Goal: Transaction & Acquisition: Book appointment/travel/reservation

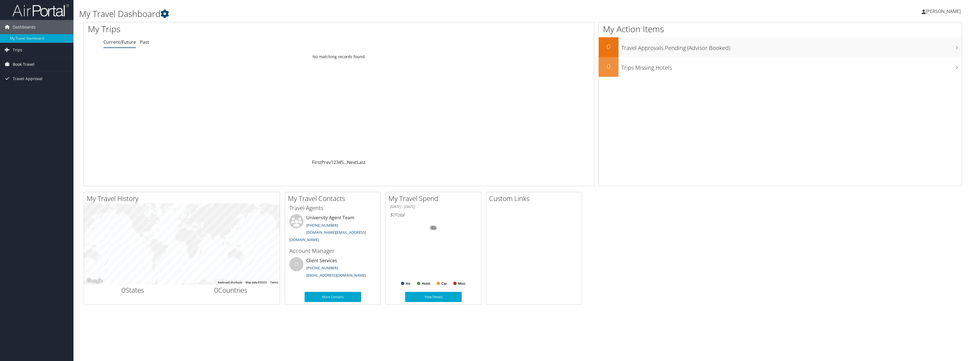
click at [25, 67] on span "Book Travel" at bounding box center [24, 64] width 22 height 14
click at [951, 10] on span "[PERSON_NAME]" at bounding box center [942, 11] width 35 height 6
click at [921, 34] on link "My Settings" at bounding box center [928, 31] width 63 height 10
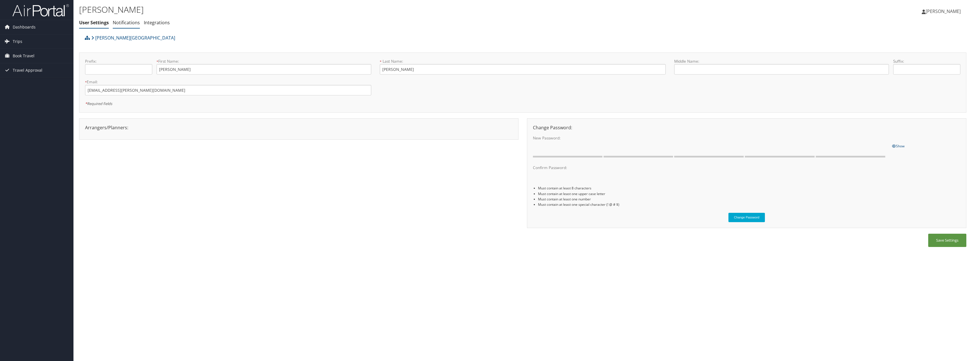
click at [127, 23] on link "Notifications" at bounding box center [126, 22] width 27 height 6
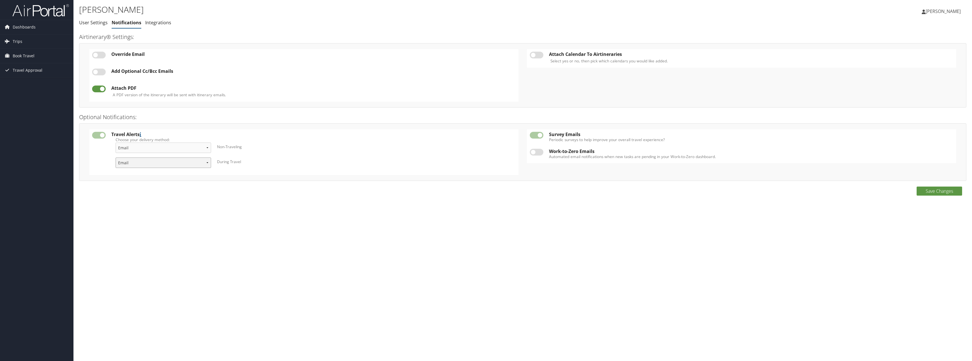
click at [204, 165] on select "Email & Text Text Email" at bounding box center [163, 163] width 95 height 10
select select "4"
click at [116, 158] on select "Email & Text Text Email" at bounding box center [163, 163] width 95 height 10
click at [945, 194] on button "Save Changes" at bounding box center [938, 191] width 45 height 9
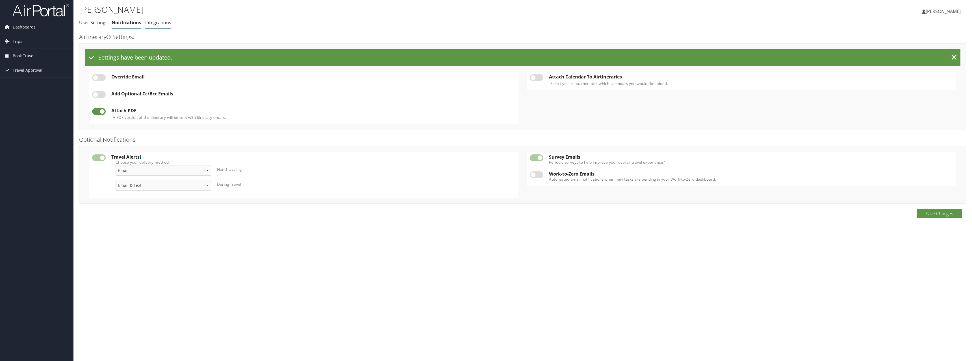
click at [160, 24] on link "Integrations" at bounding box center [158, 22] width 26 height 6
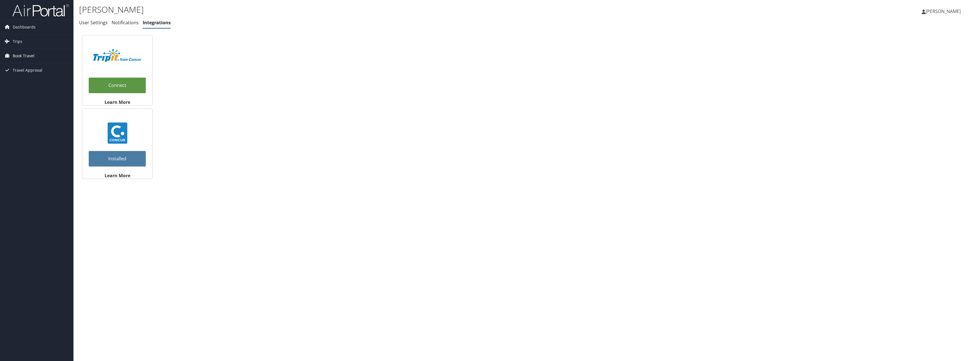
click at [20, 57] on span "Book Travel" at bounding box center [24, 56] width 22 height 14
click at [83, 25] on link "User Settings" at bounding box center [93, 22] width 29 height 6
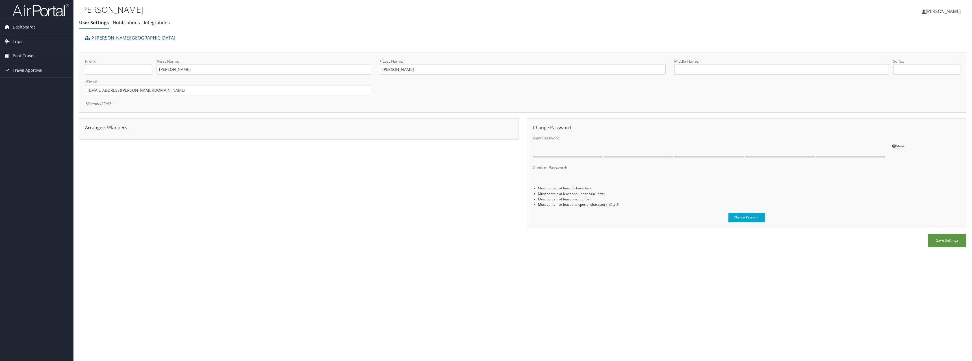
click at [21, 29] on span "Dashboards" at bounding box center [24, 27] width 23 height 14
click at [25, 36] on link "My Travel Dashboard" at bounding box center [36, 38] width 73 height 8
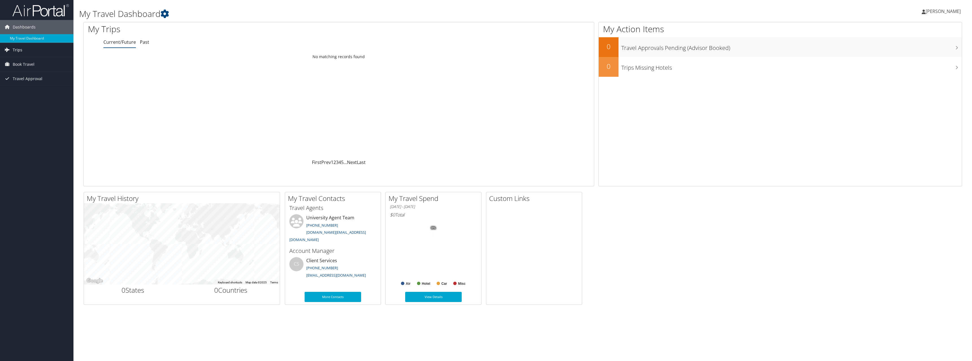
click at [14, 51] on span "Trips" at bounding box center [18, 50] width 10 height 14
click at [23, 90] on span "Book Travel" at bounding box center [24, 90] width 22 height 14
click at [28, 103] on link "Agent Booking Request" at bounding box center [36, 101] width 73 height 8
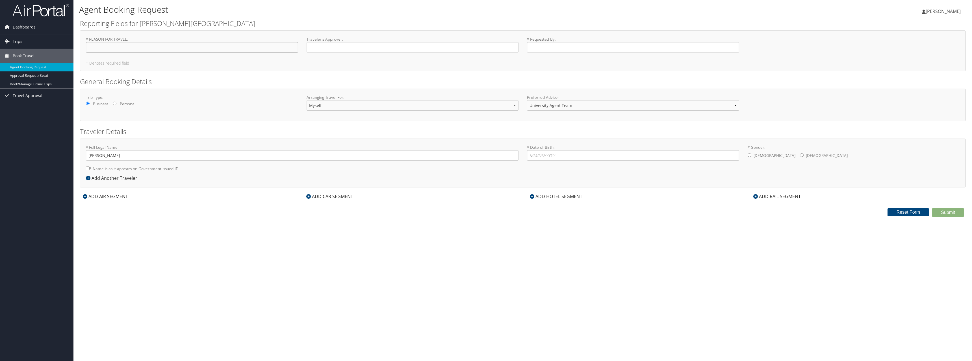
click at [104, 50] on input "* REASON FOR TRAVEL : Required" at bounding box center [192, 47] width 212 height 10
click at [99, 48] on input "Northeast Regional Institutional Research (NEAIR)" at bounding box center [192, 47] width 212 height 10
click at [110, 47] on input "North East Regional Institutional Research (NEAIR)" at bounding box center [192, 47] width 212 height 10
drag, startPoint x: 190, startPoint y: 45, endPoint x: 109, endPoint y: 45, distance: 80.8
click at [109, 45] on input "North East Regional Institutional Research (NEAIR)" at bounding box center [192, 47] width 212 height 10
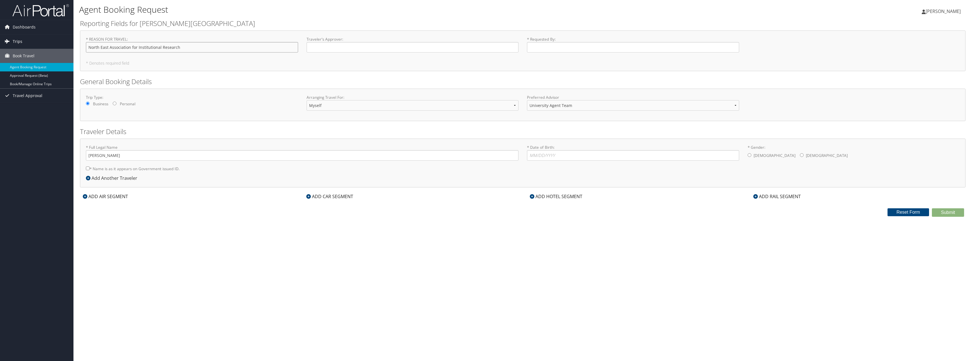
drag, startPoint x: 178, startPoint y: 48, endPoint x: 54, endPoint y: 48, distance: 124.6
click at [54, 48] on div "Dashboards My Travel Dashboard Trips Current/Future Trips Past Trips Trips Miss…" at bounding box center [486, 180] width 972 height 361
type input "NEAIR Conference Bethesda MD"
click at [351, 47] on input "Traveler's Approver : Required" at bounding box center [413, 47] width 212 height 10
type input "Donny Femino"
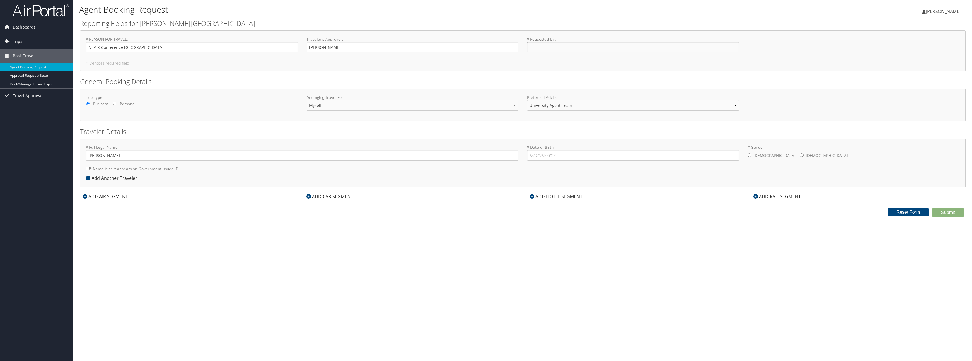
click at [535, 44] on input "* Requested By : Required" at bounding box center [633, 47] width 212 height 10
type input "[PERSON_NAME]"
click at [573, 154] on input "* Date of Birth: Invalid Date" at bounding box center [633, 155] width 212 height 10
click at [800, 154] on input "* Gender: Male Female" at bounding box center [802, 155] width 4 height 4
radio input "true"
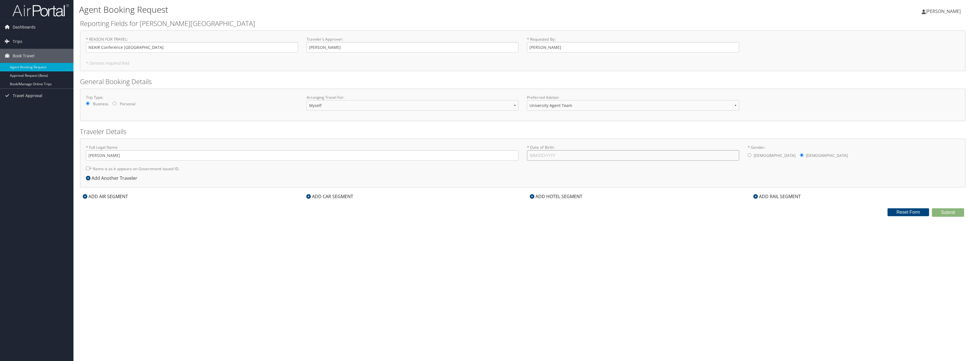
click at [536, 156] on input "* Date of Birth: Invalid Date" at bounding box center [633, 155] width 212 height 10
type input "02/20/1973"
click at [100, 155] on input "Emily Jerome" at bounding box center [302, 155] width 433 height 10
type input "Emily Ford Jerome"
click at [88, 167] on input "* Name is as it appears on Government issued ID." at bounding box center [88, 169] width 4 height 4
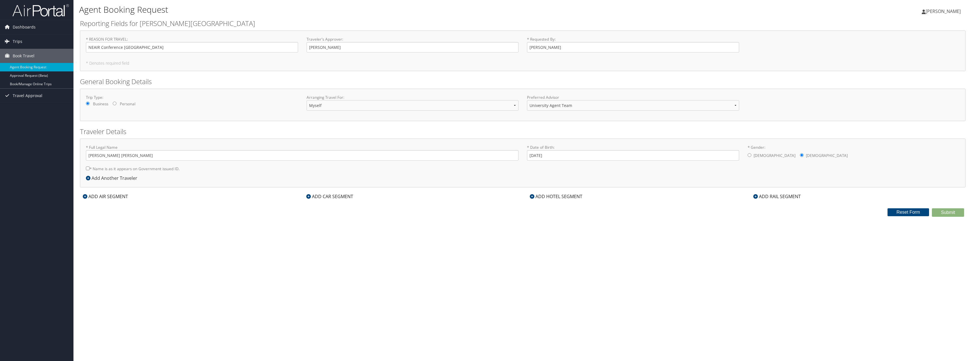
checkbox input "true"
click at [100, 155] on input "Emily Ford Jerome" at bounding box center [302, 155] width 433 height 10
type input "Emily Ford Jerome"
click at [85, 196] on icon at bounding box center [85, 196] width 5 height 5
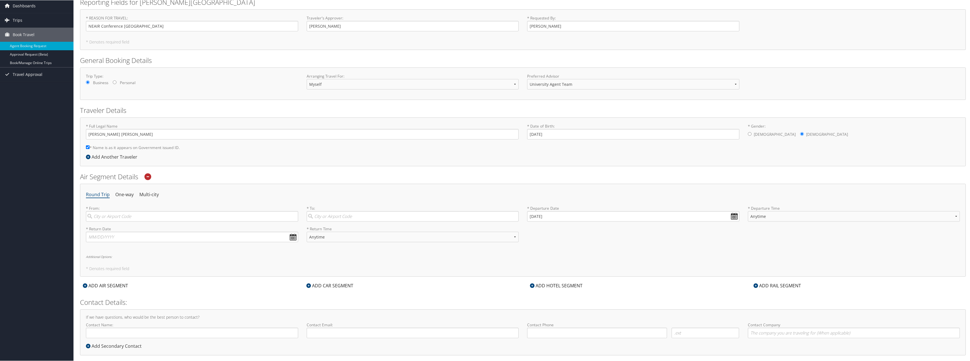
scroll to position [30, 0]
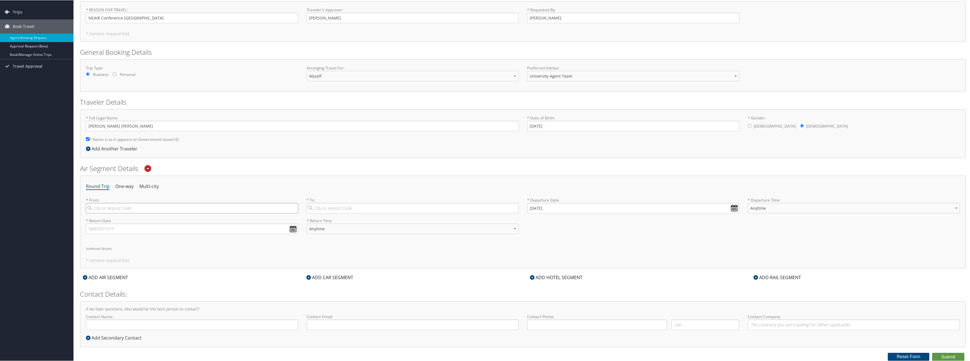
click at [127, 208] on input "search" at bounding box center [192, 208] width 212 height 10
click at [114, 215] on div "* From: Logan Logan (LGU UT) City 6877 6877 Required" at bounding box center [192, 207] width 221 height 21
drag, startPoint x: 109, startPoint y: 208, endPoint x: 86, endPoint y: 207, distance: 23.5
click at [86, 207] on div "* From: Logan Logan (LGU UT) City 6877 6877 Required" at bounding box center [192, 207] width 221 height 21
click at [120, 218] on div "Boston (BOS MA)" at bounding box center [192, 219] width 205 height 7
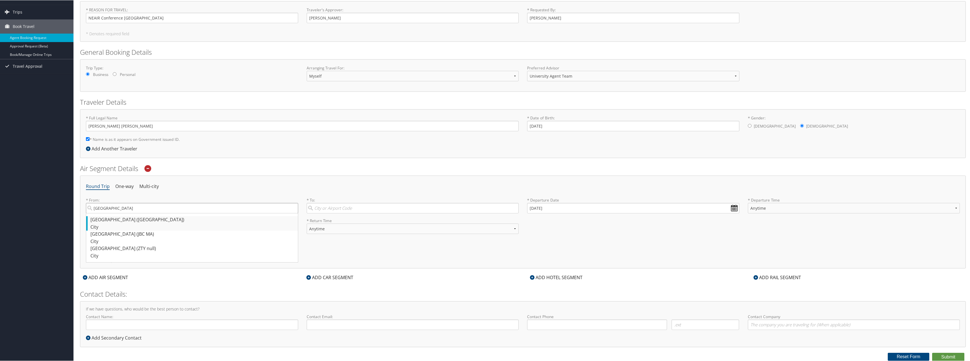
click at [120, 213] on input "Boston" at bounding box center [192, 208] width 212 height 10
type input "Boston (BOS MA)"
click at [330, 208] on input "search" at bounding box center [413, 208] width 212 height 10
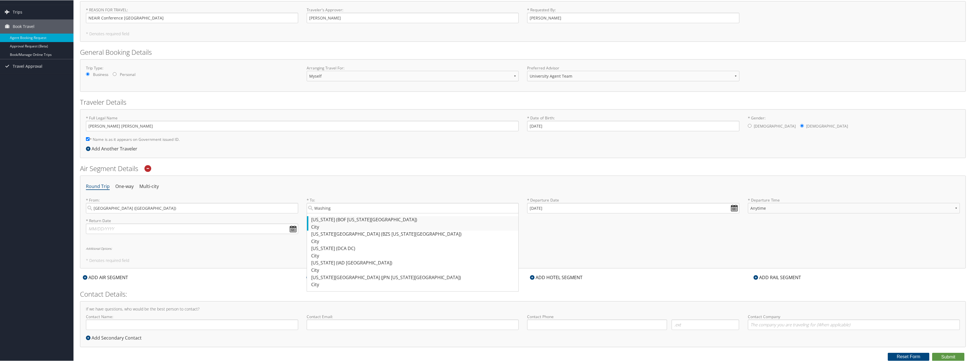
click at [331, 224] on div "City" at bounding box center [413, 226] width 205 height 7
click at [331, 213] on input "Washing" at bounding box center [413, 208] width 212 height 10
type input "Washington (BOF Washington DC)"
click at [551, 210] on input "10/14/2025" at bounding box center [633, 208] width 212 height 10
click at [583, 222] on th at bounding box center [583, 222] width 8 height 8
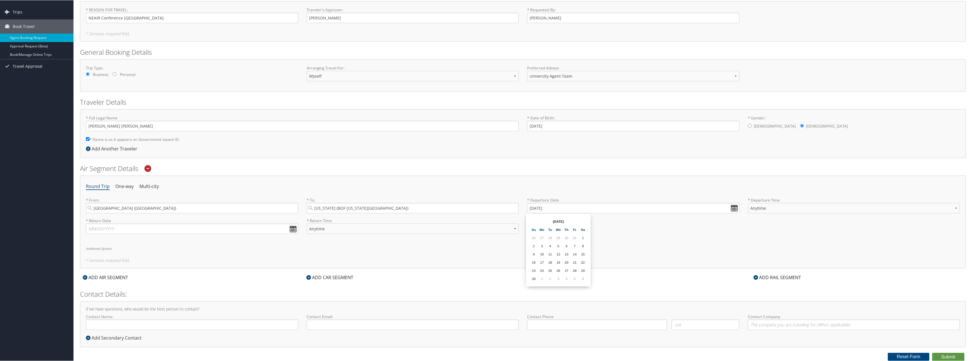
click at [573, 246] on td "7" at bounding box center [575, 246] width 8 height 8
type input "11/07/2025"
click at [758, 209] on select "Anytime Early Morning (5AM-7AM) Morning (7AM-12PM) Afternoon (12PM-5PM) Evening…" at bounding box center [854, 208] width 212 height 10
select select "12PM-5PM"
click at [748, 203] on select "Anytime Early Morning (5AM-7AM) Morning (7AM-12PM) Afternoon (12PM-5PM) Evening…" at bounding box center [854, 208] width 212 height 10
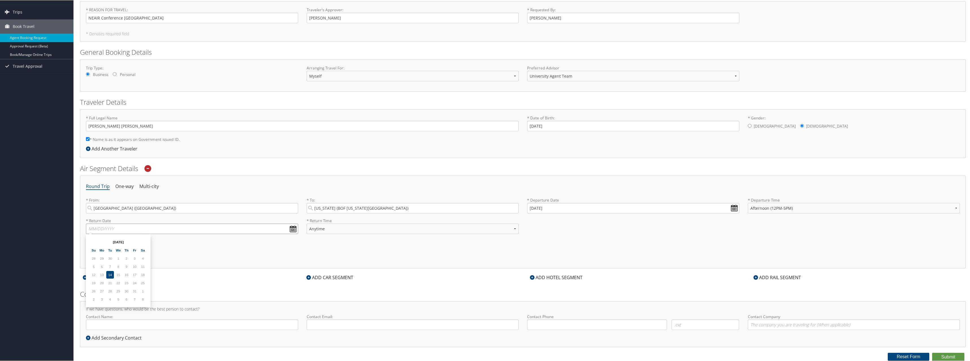
click at [112, 228] on input "text" at bounding box center [192, 228] width 212 height 10
click at [142, 245] on th at bounding box center [143, 242] width 8 height 8
click at [107, 275] on td "11" at bounding box center [110, 275] width 8 height 8
type input "11/11/2025"
click at [334, 230] on select "Anytime Early Morning (5AM-7AM) Morning (7AM-12PM) Afternoon (12PM-5PM) Evening…" at bounding box center [413, 228] width 212 height 10
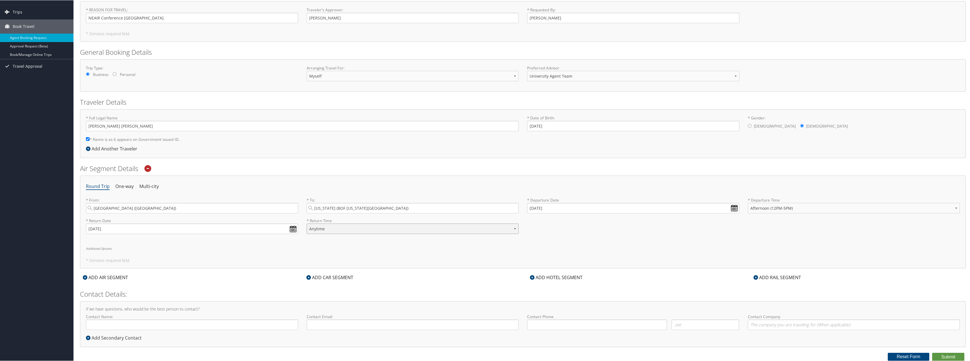
select select "12PM-5PM"
click at [307, 223] on select "Anytime Early Morning (5AM-7AM) Morning (7AM-12PM) Afternoon (12PM-5PM) Evening…" at bounding box center [413, 228] width 212 height 10
click at [143, 325] on input "Contact Name:" at bounding box center [192, 325] width 212 height 10
type input "[PERSON_NAME]"
type input "ejerome@endicott.edu"
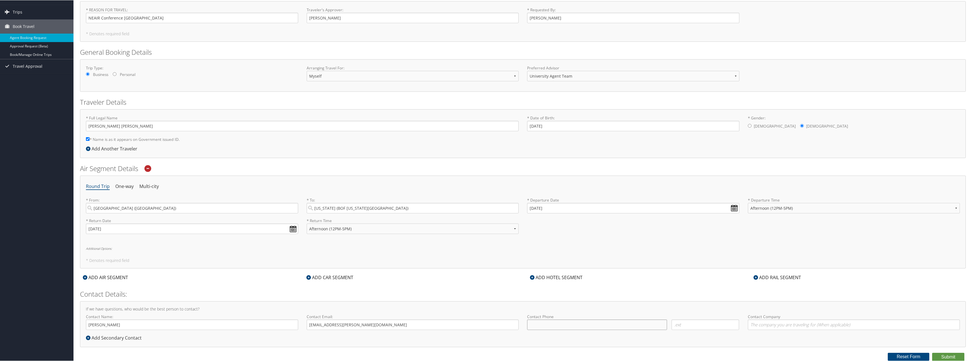
type input "( ) -"
type input "[PERSON_NAME][GEOGRAPHIC_DATA]"
click at [572, 326] on input "( ) -" at bounding box center [597, 325] width 140 height 10
click at [549, 327] on input "( ) -" at bounding box center [597, 325] width 140 height 10
type input "(215) 740-8343"
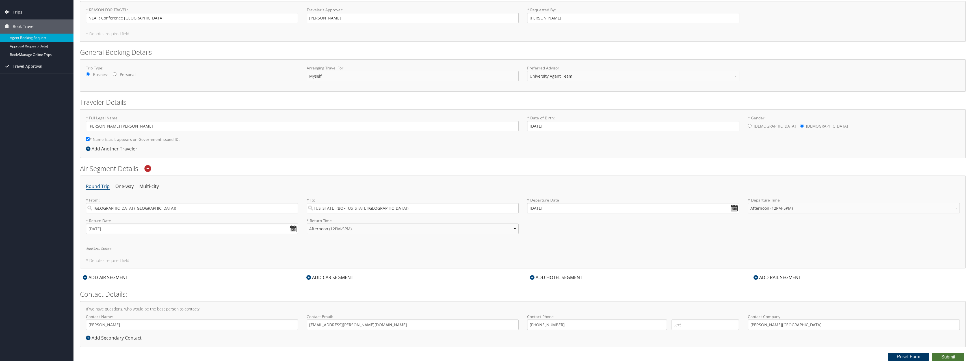
click at [933, 357] on button "Submit" at bounding box center [948, 357] width 32 height 8
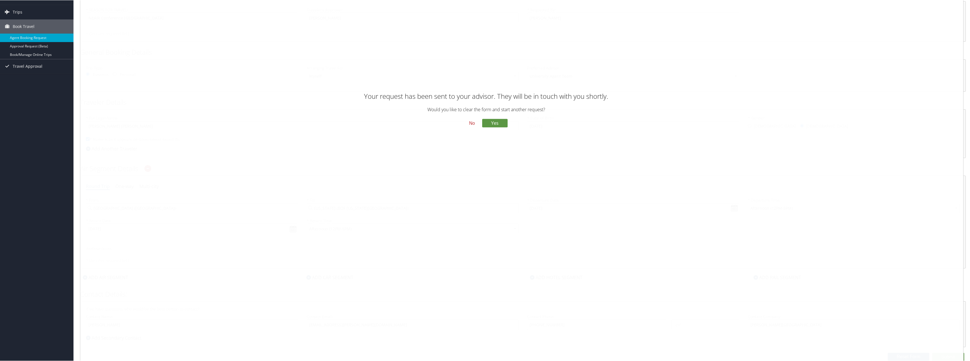
click at [472, 125] on button "No" at bounding box center [471, 123] width 15 height 10
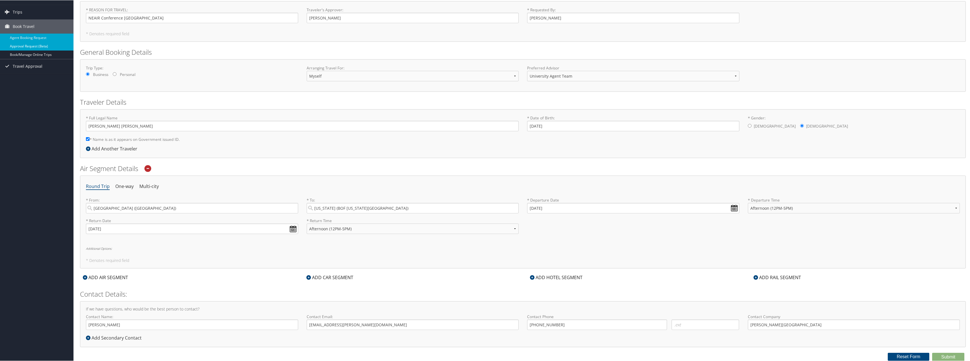
click at [40, 45] on link "Approval Request (Beta)" at bounding box center [36, 46] width 73 height 8
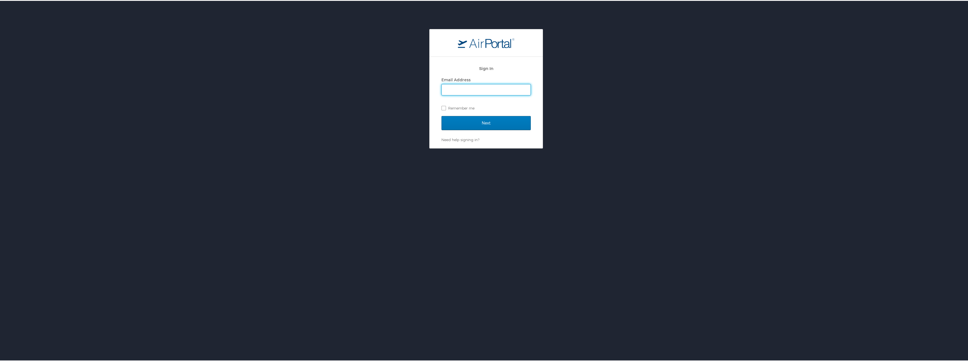
type input "ejerome@endicott.edu"
drag, startPoint x: 490, startPoint y: 123, endPoint x: 448, endPoint y: 113, distance: 42.8
click at [486, 122] on input "Next" at bounding box center [485, 122] width 89 height 14
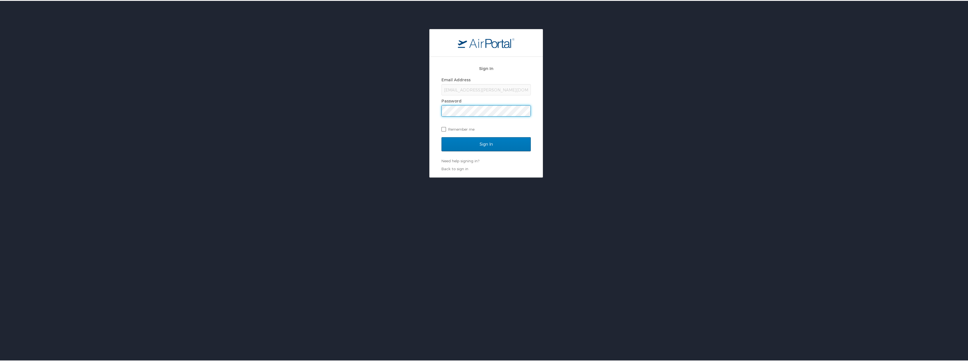
drag, startPoint x: 442, startPoint y: 129, endPoint x: 447, endPoint y: 132, distance: 6.0
click at [444, 131] on label "Remember me" at bounding box center [485, 128] width 89 height 8
click at [444, 130] on input "Remember me" at bounding box center [443, 128] width 4 height 4
checkbox input "true"
drag, startPoint x: 485, startPoint y: 144, endPoint x: 398, endPoint y: 136, distance: 86.8
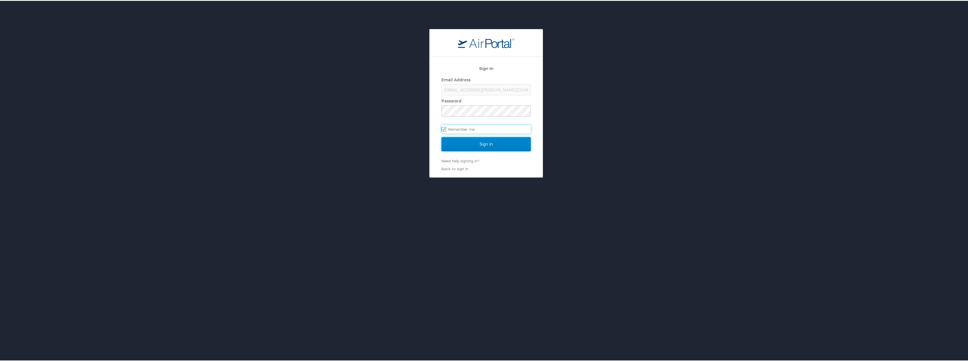
click at [485, 144] on input "Sign In" at bounding box center [485, 143] width 89 height 14
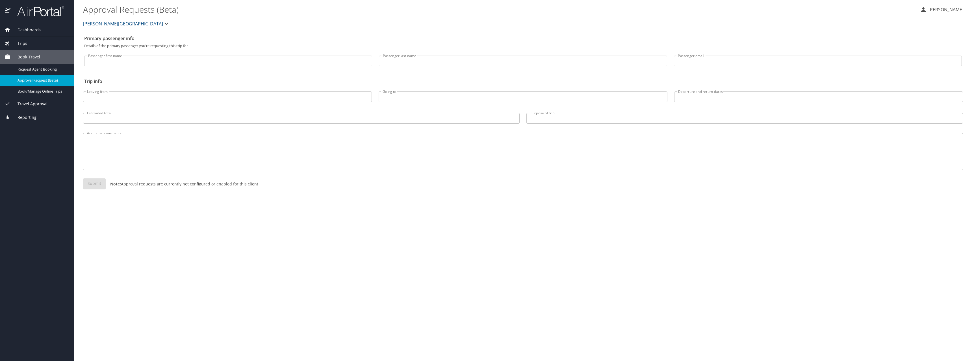
click at [25, 31] on span "Dashboards" at bounding box center [25, 30] width 30 height 6
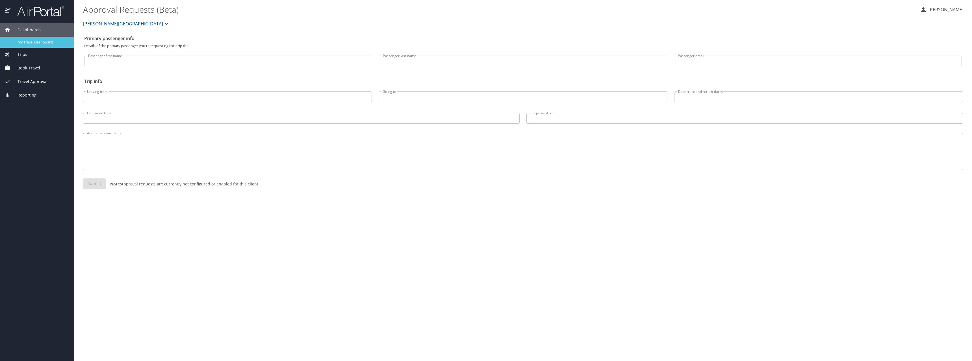
click at [26, 45] on div "My Travel Dashboard" at bounding box center [37, 42] width 65 height 6
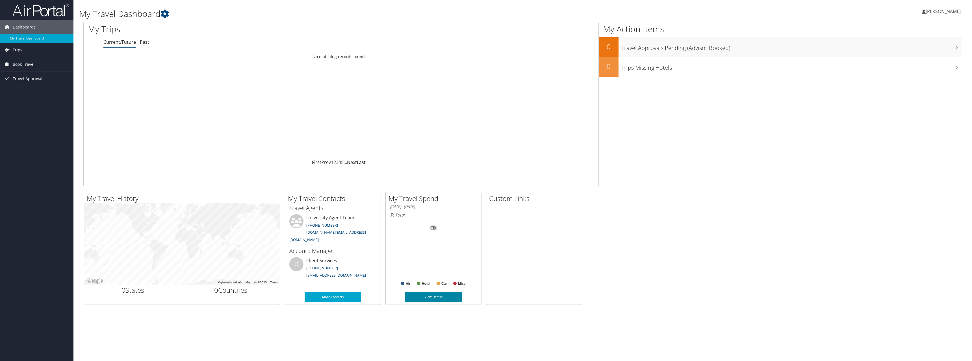
click at [440, 297] on link "View Details" at bounding box center [433, 297] width 57 height 10
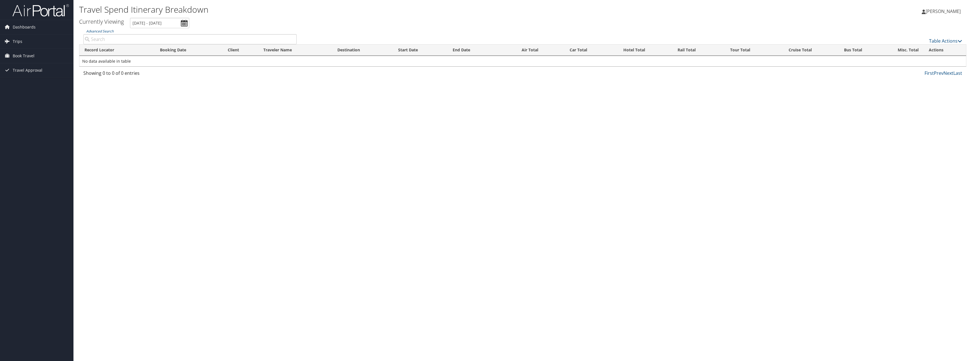
click at [105, 40] on input "Advanced Search" at bounding box center [189, 39] width 213 height 10
click at [22, 25] on span "Dashboards" at bounding box center [24, 27] width 23 height 14
click at [33, 37] on link "My Travel Dashboard" at bounding box center [36, 38] width 73 height 8
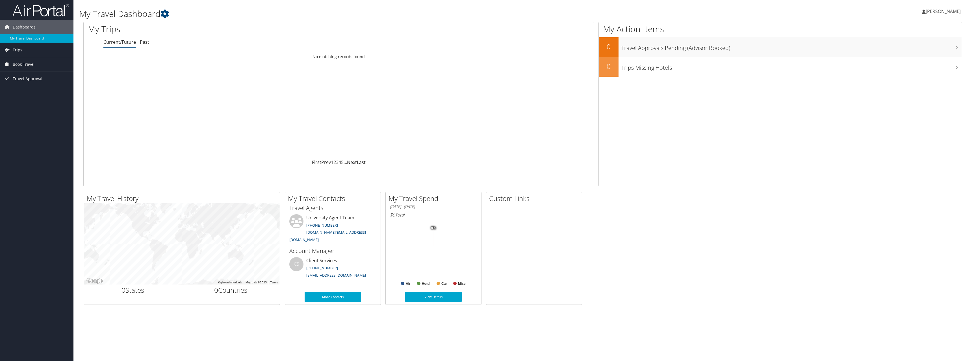
click at [939, 10] on span "[PERSON_NAME]" at bounding box center [942, 11] width 35 height 6
click at [927, 49] on link "View Travel Profile" at bounding box center [928, 50] width 63 height 10
